Goal: Find specific page/section: Find specific page/section

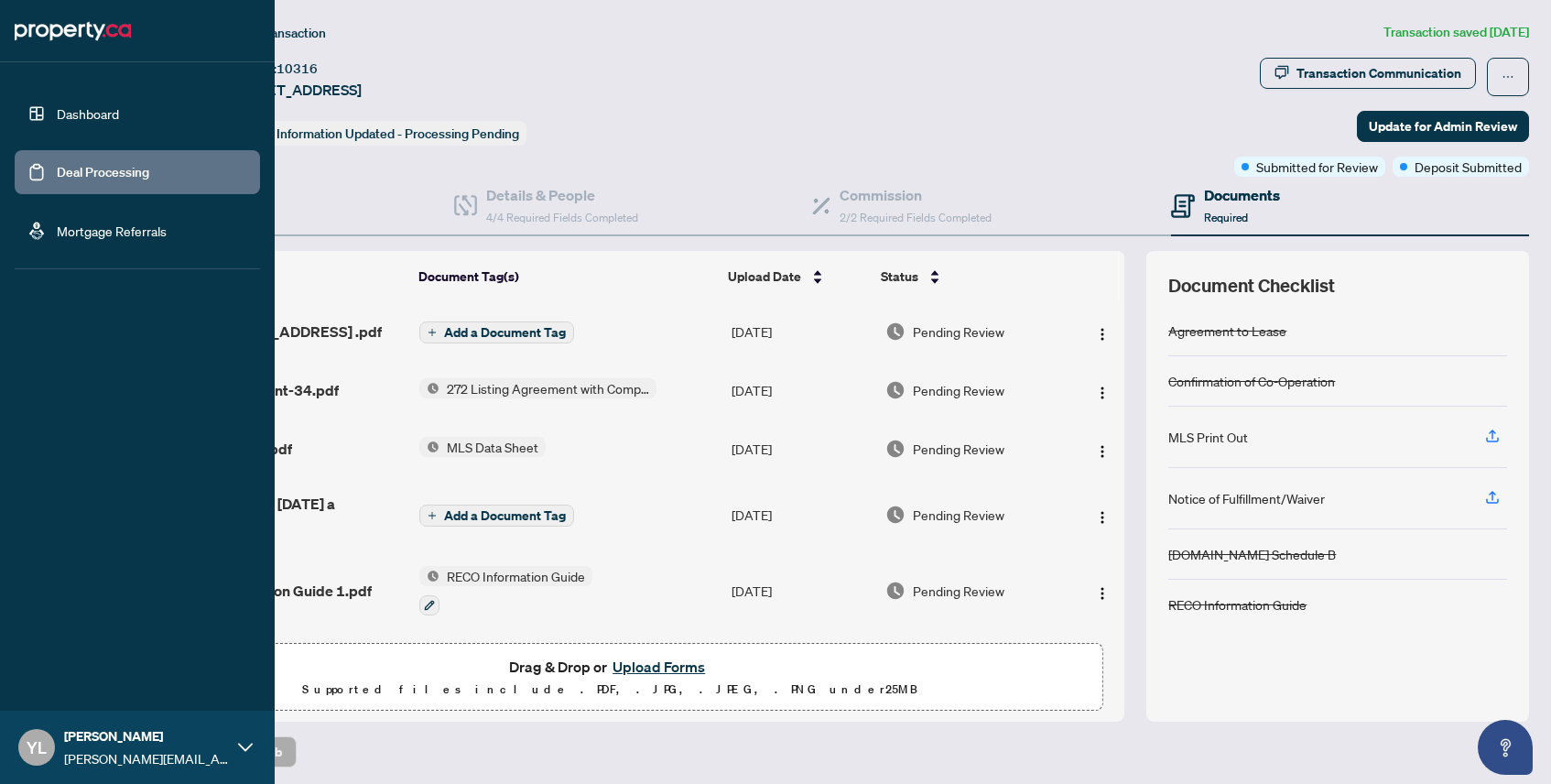
click at [57, 181] on link "Deal Processing" at bounding box center [103, 171] width 92 height 16
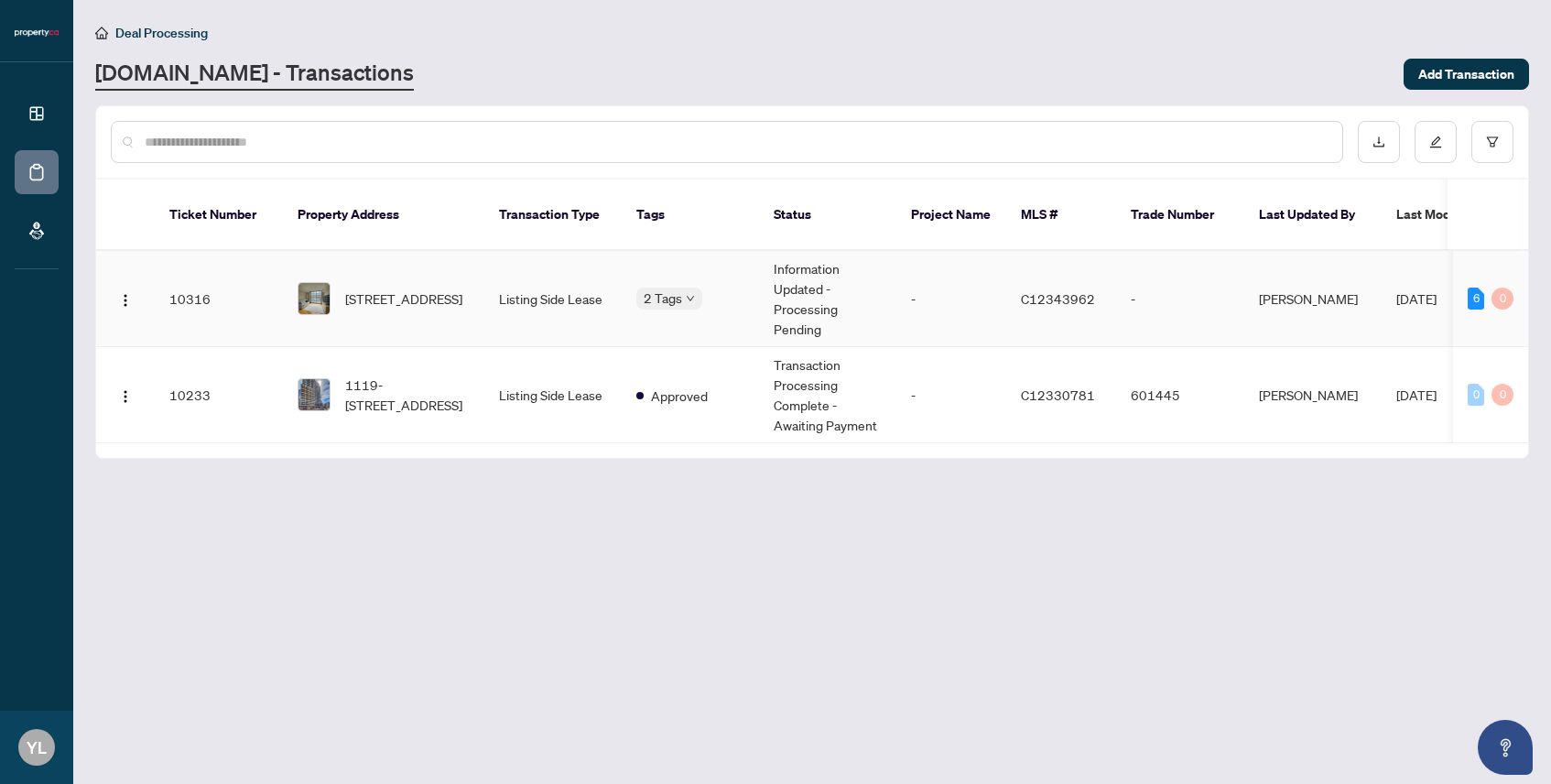
click at [578, 251] on td "Listing Side Lease" at bounding box center [553, 299] width 137 height 96
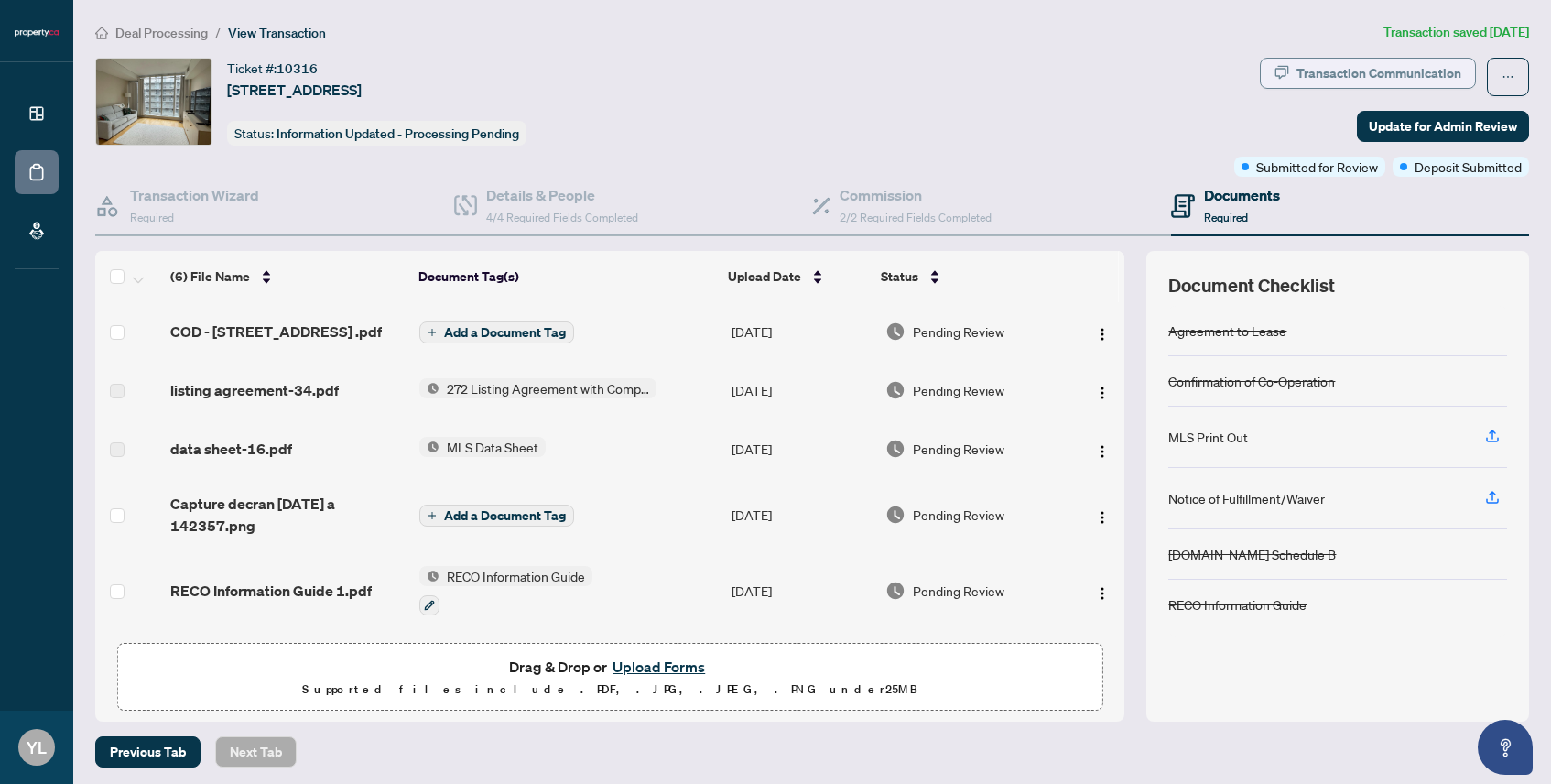
click at [1375, 83] on div "Transaction Communication" at bounding box center [1378, 73] width 165 height 29
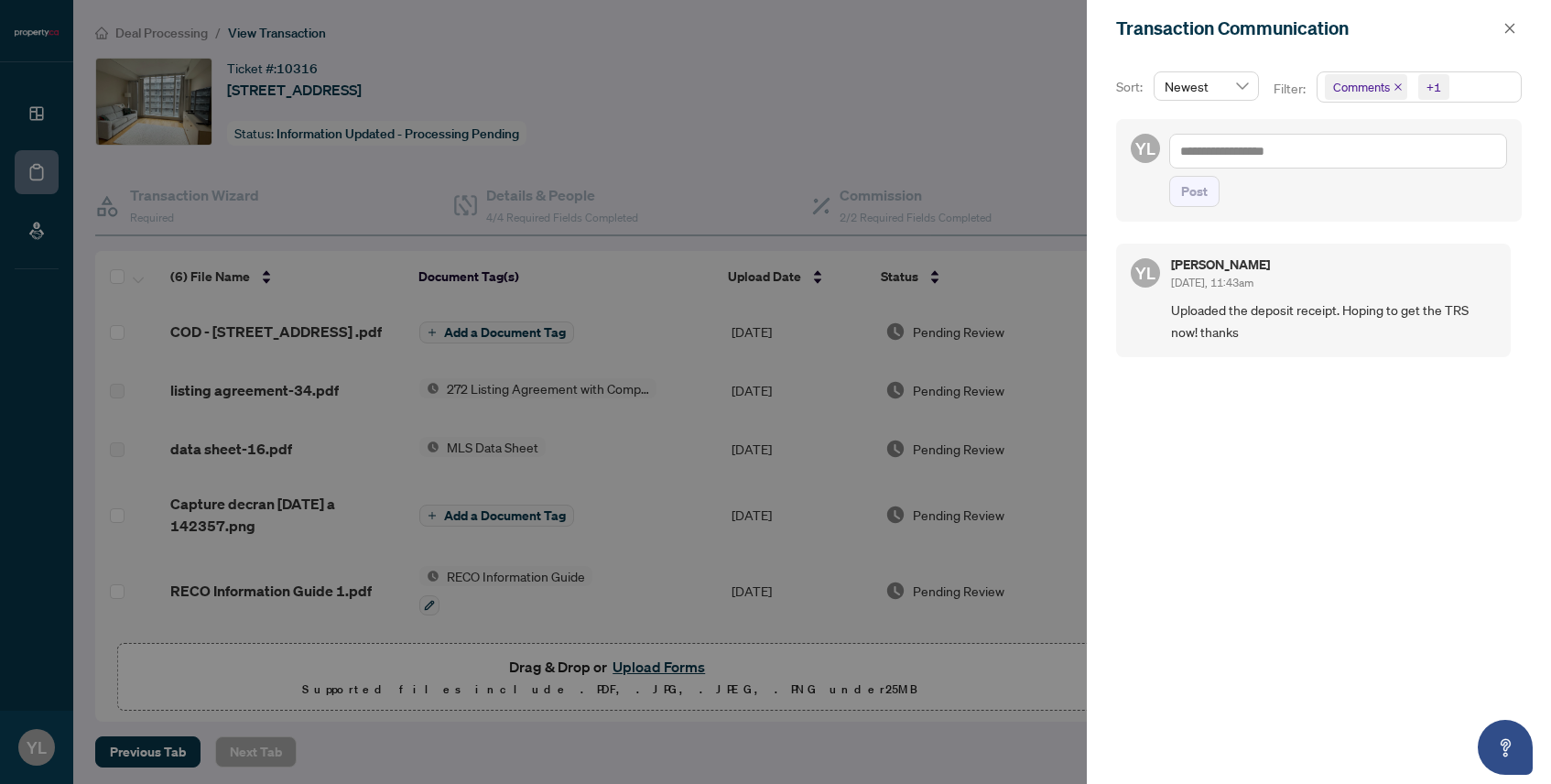
click at [1008, 112] on div at bounding box center [776, 392] width 1551 height 784
click at [1512, 26] on icon "close" at bounding box center [1510, 28] width 10 height 10
